Goal: Information Seeking & Learning: Learn about a topic

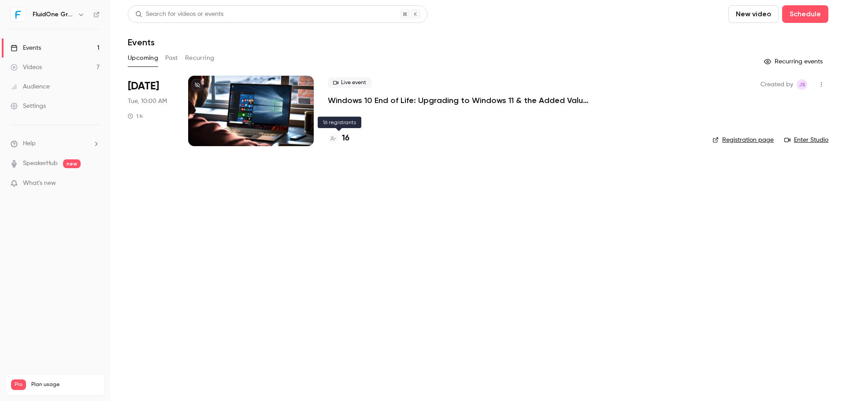
click at [345, 138] on h4 "16" at bounding box center [345, 139] width 7 height 12
click at [624, 201] on main "Search for videos or events New video Schedule Events Upcoming Past Recurring R…" at bounding box center [478, 200] width 736 height 401
click at [345, 134] on h4 "16" at bounding box center [345, 139] width 7 height 12
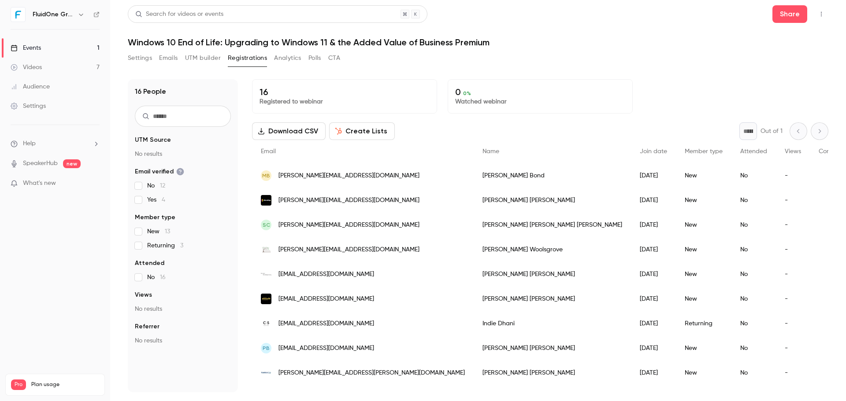
click at [629, 47] on h1 "Windows 10 End of Life: Upgrading to Windows 11 & the Added Value of Business P…" at bounding box center [478, 42] width 700 height 11
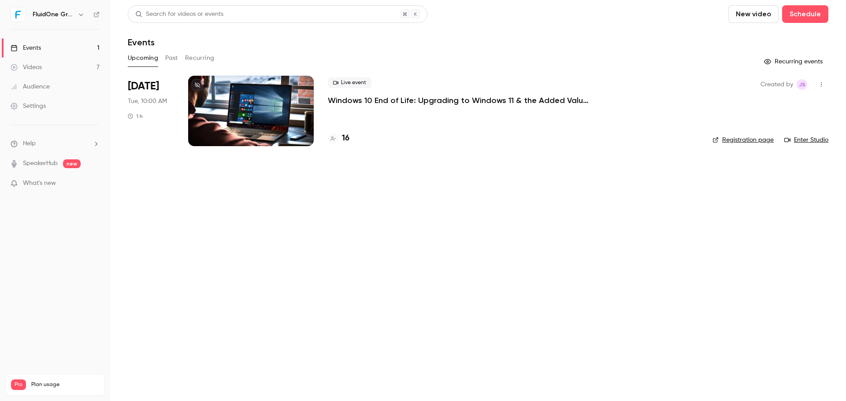
click at [462, 299] on main "Search for videos or events New video Schedule Events Upcoming Past Recurring R…" at bounding box center [478, 200] width 736 height 401
drag, startPoint x: 419, startPoint y: 309, endPoint x: 513, endPoint y: 398, distance: 129.6
click at [422, 311] on main "Search for videos or events New video Schedule Events Upcoming Past Recurring R…" at bounding box center [478, 200] width 736 height 401
click at [623, 263] on main "Search for videos or events New video Schedule Events Upcoming Past Recurring R…" at bounding box center [478, 200] width 736 height 401
click at [561, 206] on main "Search for videos or events New video Schedule Events Upcoming Past Recurring R…" at bounding box center [478, 200] width 736 height 401
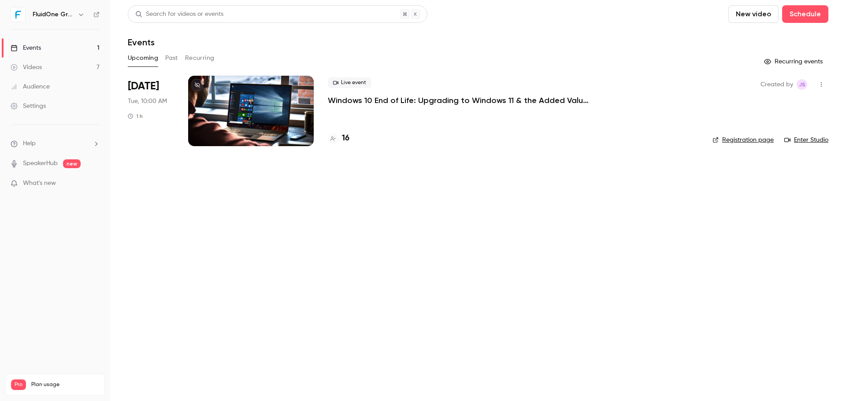
drag, startPoint x: 622, startPoint y: 258, endPoint x: 608, endPoint y: 258, distance: 13.7
click at [618, 258] on main "Search for videos or events New video Schedule Events Upcoming Past Recurring R…" at bounding box center [478, 200] width 736 height 401
